Goal: Task Accomplishment & Management: Manage account settings

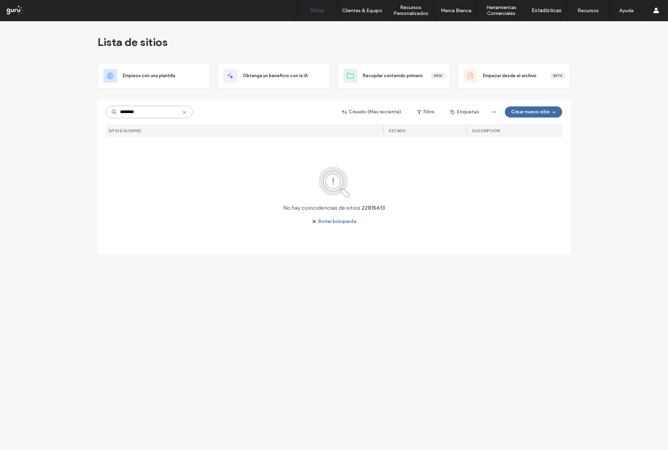
drag, startPoint x: 161, startPoint y: 108, endPoint x: 59, endPoint y: 96, distance: 103.0
click at [57, 97] on div "Lista de sitios Empieza con una plantilla Obtenga un beneficio con la IA Recopi…" at bounding box center [334, 235] width 668 height 429
paste input "**********"
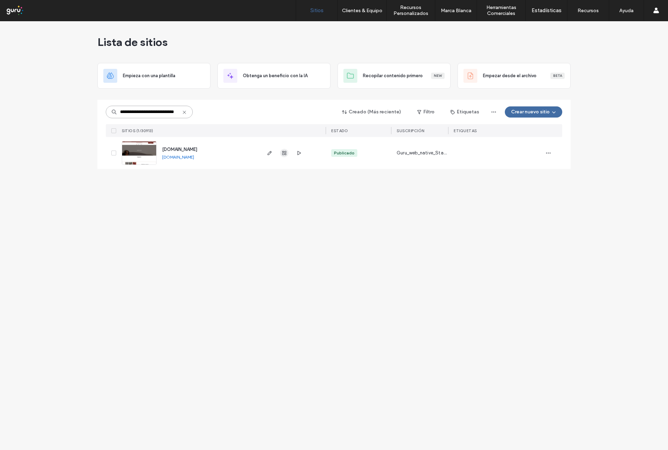
type input "**********"
click at [282, 154] on icon "button" at bounding box center [285, 153] width 6 height 6
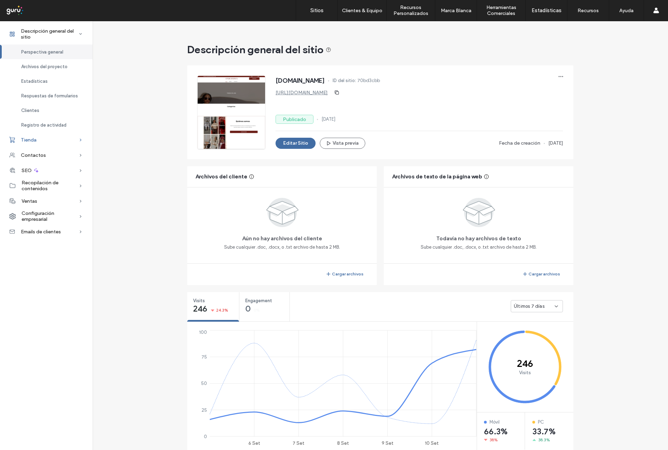
click at [45, 141] on div "Tienda" at bounding box center [46, 139] width 93 height 15
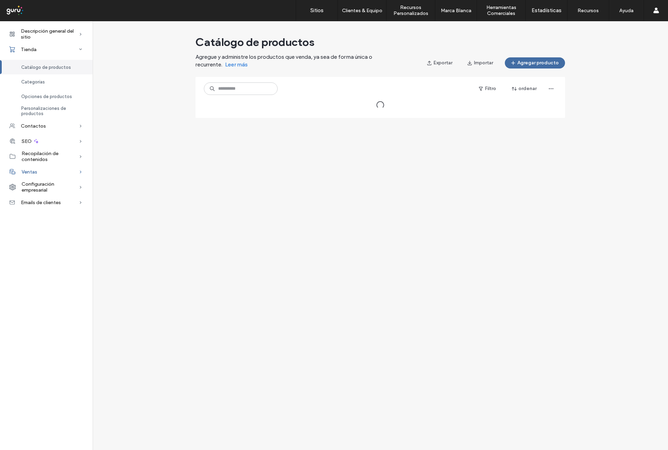
click at [57, 174] on div "Ventas" at bounding box center [46, 171] width 93 height 15
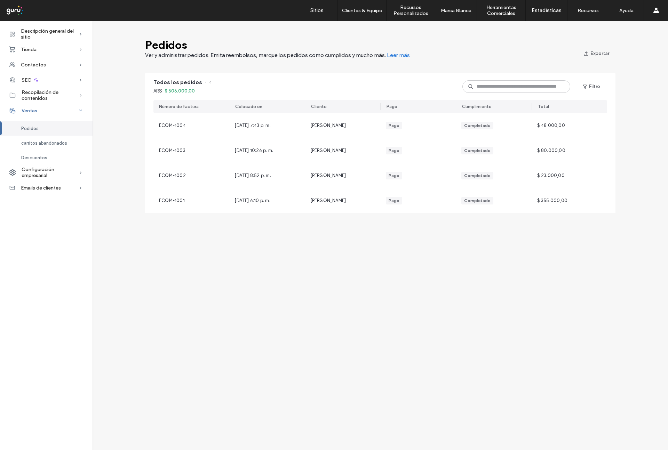
click at [57, 174] on span "Configuración empresarial" at bounding box center [50, 173] width 57 height 12
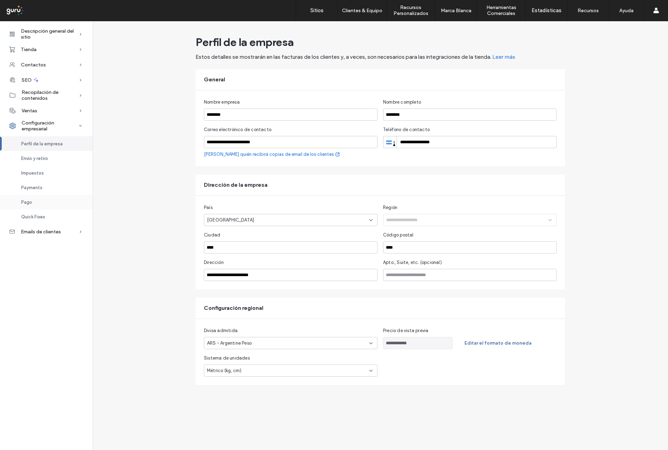
click at [40, 197] on div "Pago" at bounding box center [46, 202] width 93 height 15
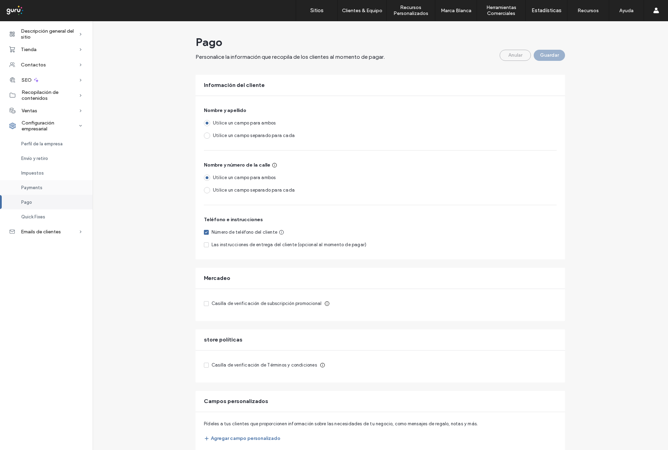
click at [44, 189] on div "Payments" at bounding box center [46, 187] width 93 height 15
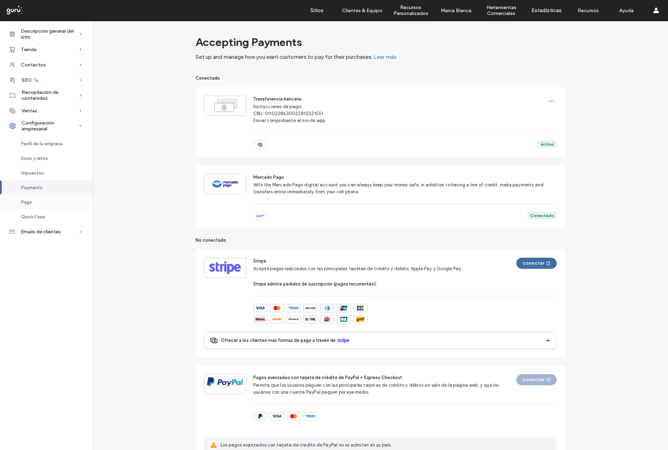
click at [36, 202] on div "Pago" at bounding box center [46, 202] width 93 height 15
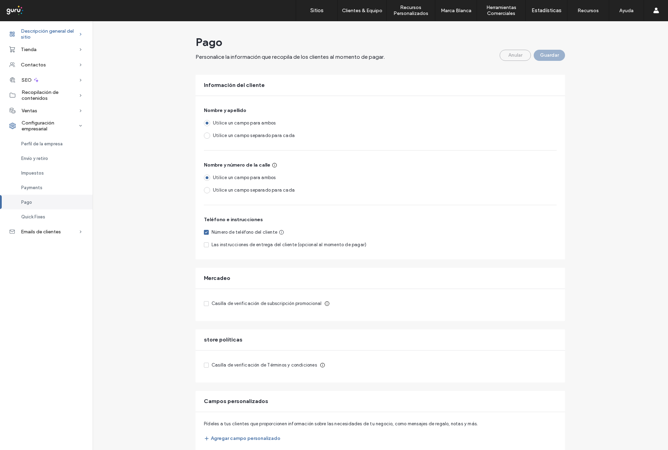
click at [40, 33] on span "Descripción general del sitio" at bounding box center [50, 34] width 58 height 12
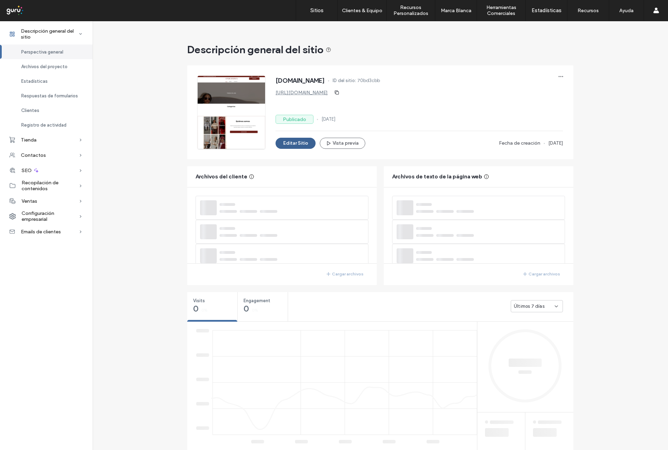
click at [302, 144] on button "Editar Sitio" at bounding box center [296, 143] width 40 height 11
